Goal: Find specific page/section: Find specific page/section

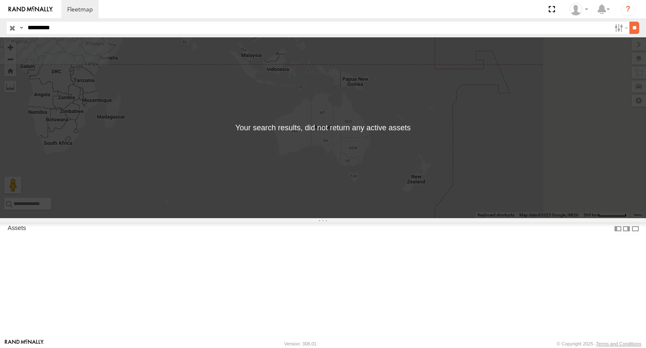
click at [629, 29] on input "**" at bounding box center [634, 28] width 10 height 12
drag, startPoint x: 64, startPoint y: 29, endPoint x: 6, endPoint y: 28, distance: 57.8
click at [6, 28] on header "Search Query Asset ID Asset Label Registration Manufacturer Model VIN Job ID" at bounding box center [323, 27] width 646 height 19
click at [8, 29] on input "button" at bounding box center [12, 28] width 11 height 12
click at [16, 235] on label "Assets" at bounding box center [16, 229] width 27 height 12
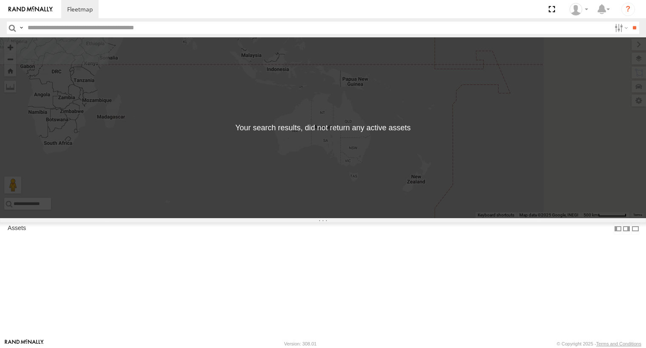
click at [42, 9] on img at bounding box center [30, 9] width 44 height 6
click at [613, 27] on label at bounding box center [620, 28] width 18 height 12
click at [0, 0] on span "All Assets" at bounding box center [0, 0] width 0 height 0
click at [611, 34] on div "[GEOGRAPHIC_DATA]" at bounding box center [611, 28] width 0 height 11
click at [0, 0] on span "[GEOGRAPHIC_DATA]" at bounding box center [0, 0] width 0 height 0
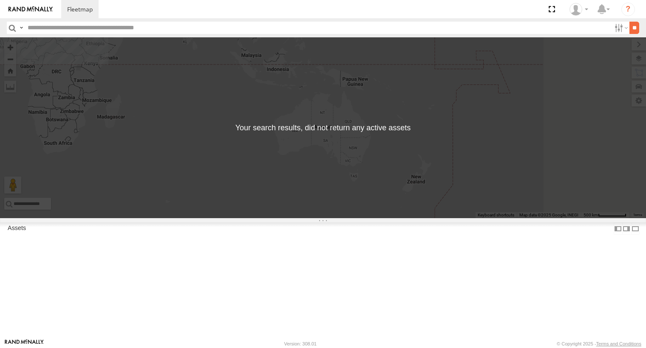
click at [633, 25] on input "**" at bounding box center [634, 28] width 10 height 12
click at [633, 26] on input "**" at bounding box center [634, 28] width 10 height 12
click at [608, 8] on label at bounding box center [603, 9] width 18 height 18
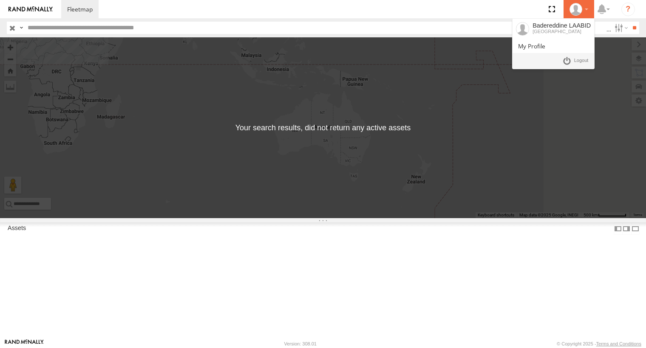
click at [592, 11] on li "Badereddine LAABID Morocco" at bounding box center [578, 9] width 31 height 18
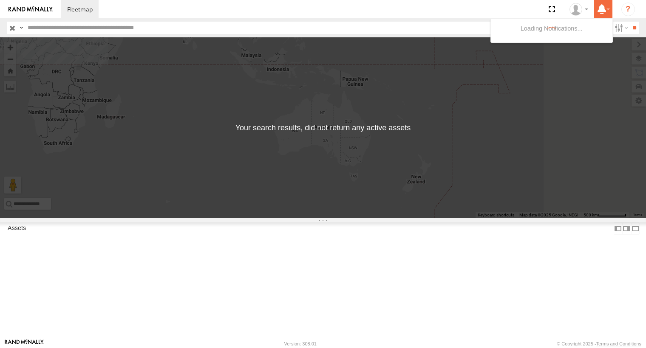
click at [607, 11] on label at bounding box center [603, 9] width 18 height 18
click at [434, 17] on section "Badereddine LAABID Morocco ?" at bounding box center [352, 9] width 582 height 18
